Goal: Information Seeking & Learning: Find specific fact

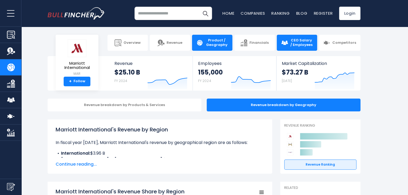
click at [303, 43] on span "CEO Salary / Employees" at bounding box center [301, 42] width 23 height 9
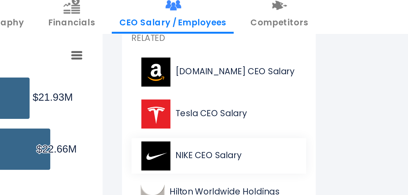
scroll to position [147, 0]
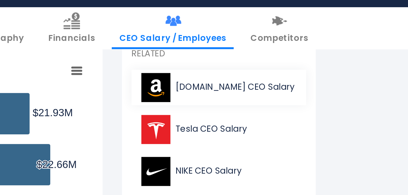
click at [315, 61] on span "Amazon.com CEO Salary" at bounding box center [327, 60] width 49 height 5
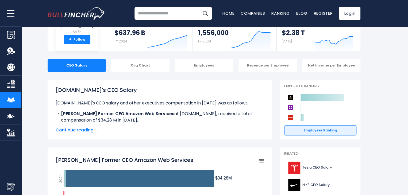
scroll to position [40, 0]
click at [83, 129] on span "Continue reading..." at bounding box center [160, 130] width 209 height 6
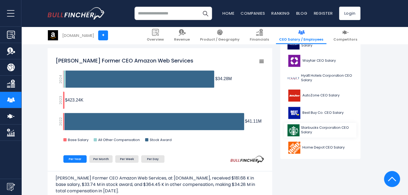
scroll to position [224, 0]
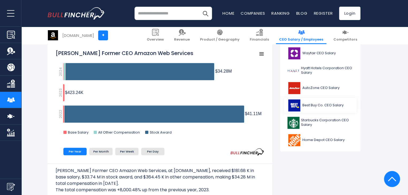
click at [304, 104] on span "Best Buy Co. CEO Salary" at bounding box center [323, 105] width 41 height 5
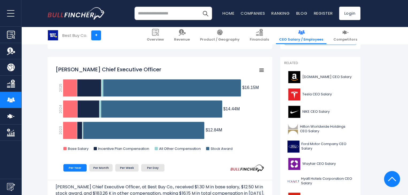
scroll to position [130, 0]
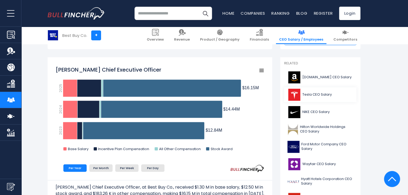
click at [307, 96] on span "Tesla CEO Salary" at bounding box center [317, 95] width 29 height 5
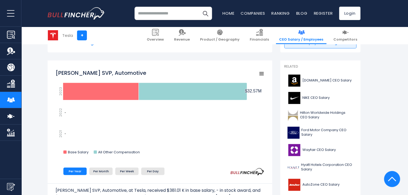
scroll to position [128, 0]
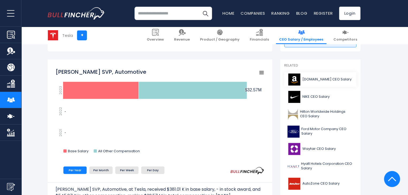
click at [303, 81] on span "[DOMAIN_NAME] CEO Salary" at bounding box center [327, 79] width 49 height 5
